Goal: Navigation & Orientation: Go to known website

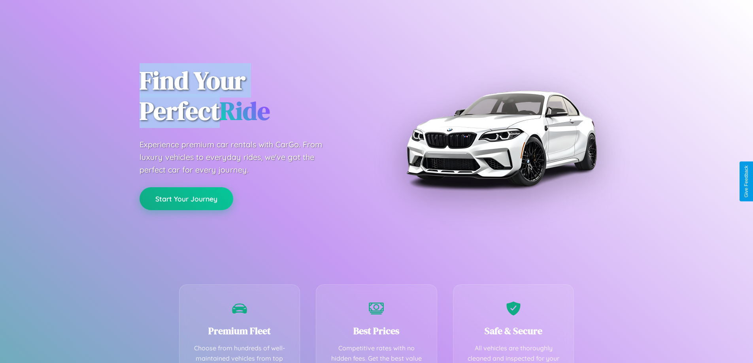
click at [186, 199] on button "Start Your Journey" at bounding box center [186, 198] width 94 height 23
click at [186, 198] on button "Start Your Journey" at bounding box center [186, 198] width 94 height 23
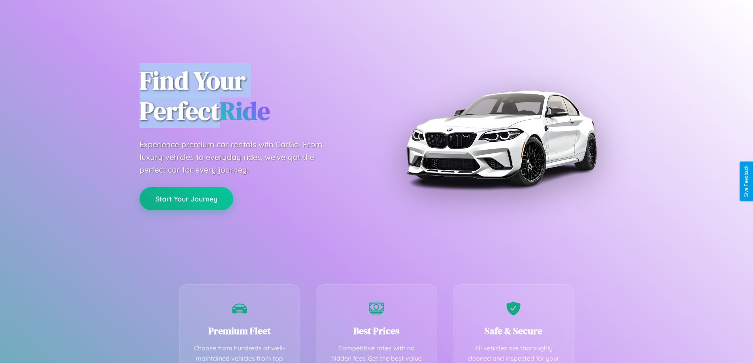
click at [186, 198] on button "Start Your Journey" at bounding box center [186, 198] width 94 height 23
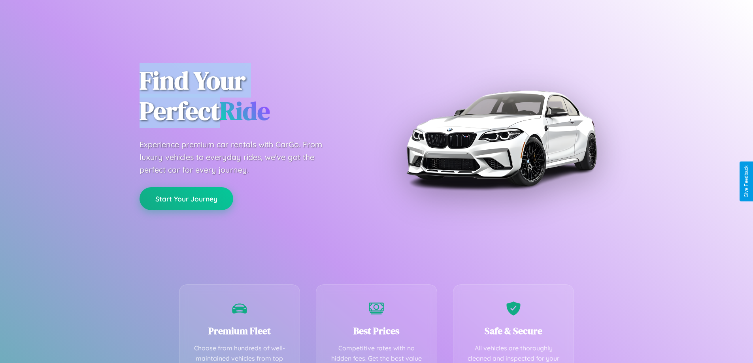
click at [186, 198] on button "Start Your Journey" at bounding box center [186, 198] width 94 height 23
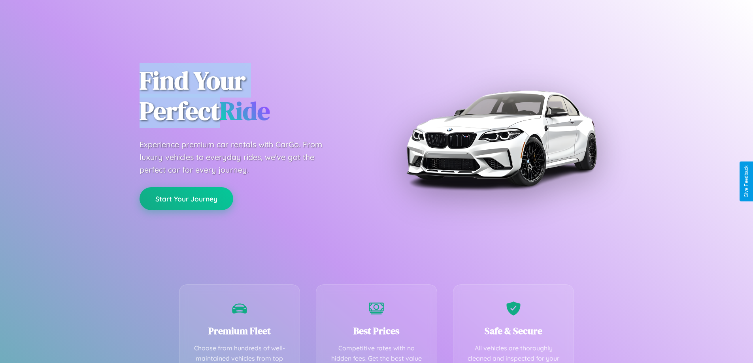
click at [186, 198] on button "Start Your Journey" at bounding box center [186, 198] width 94 height 23
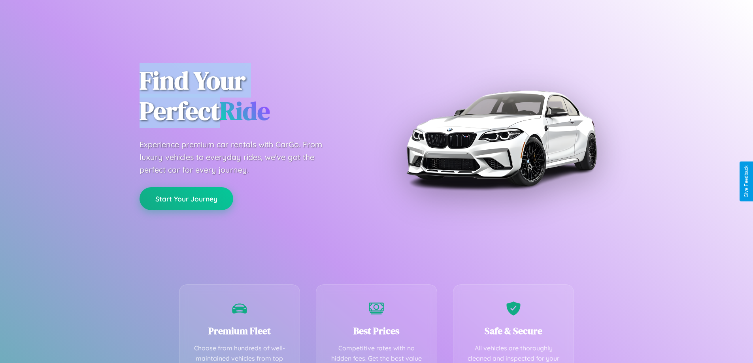
click at [186, 198] on button "Start Your Journey" at bounding box center [186, 198] width 94 height 23
